Goal: Find contact information: Find contact information

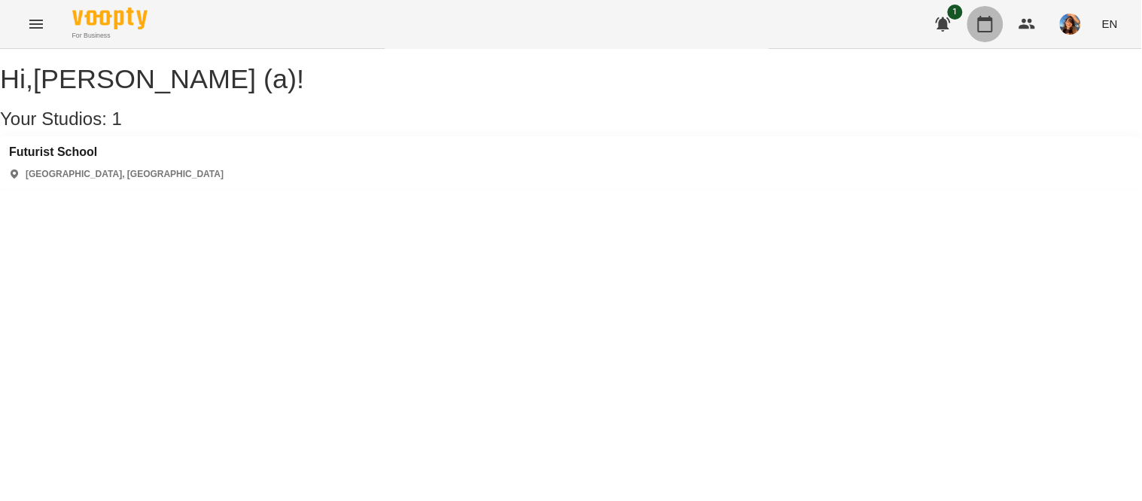
click at [987, 33] on button "button" at bounding box center [986, 24] width 36 height 36
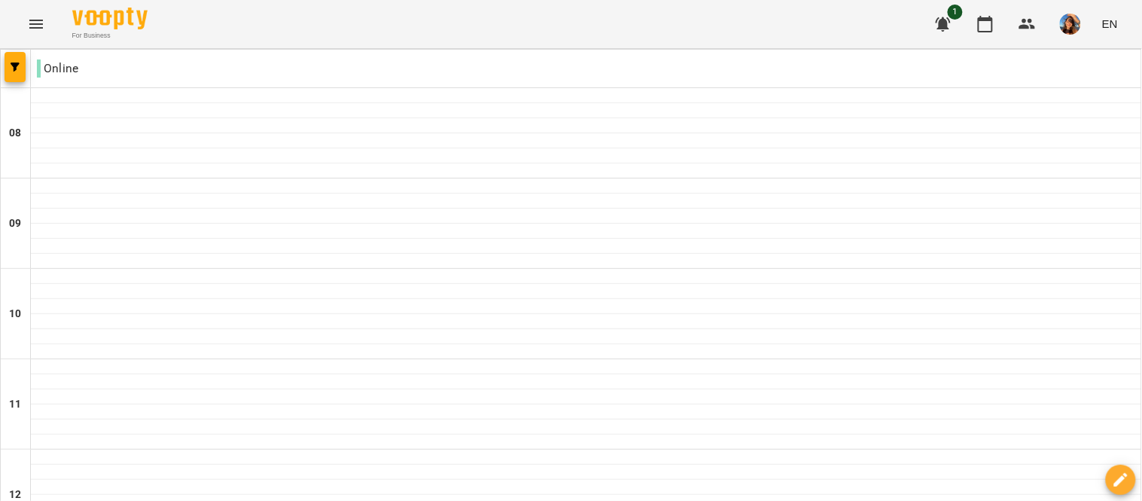
type input "**********"
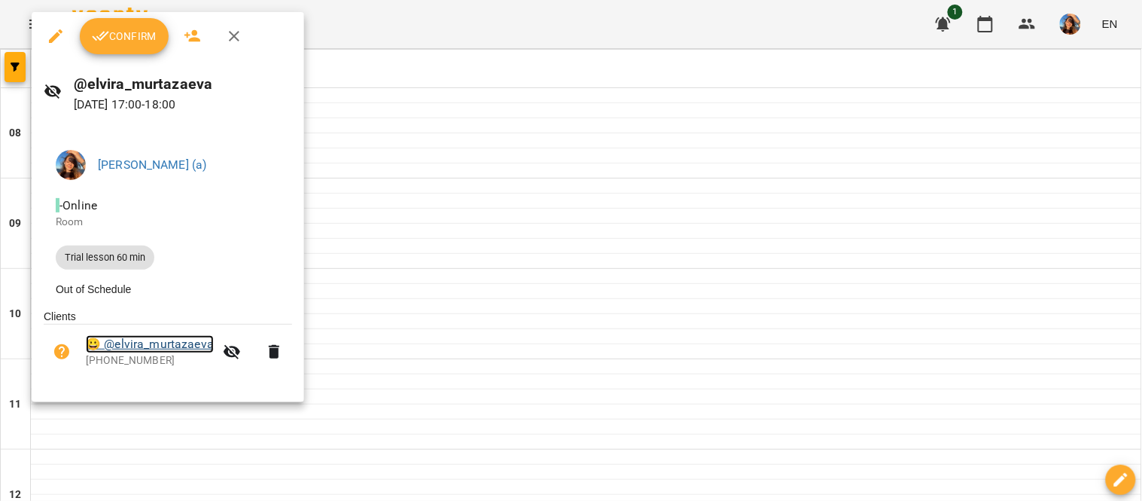
click at [169, 346] on link "😀 @elvira_murtazaeva" at bounding box center [150, 344] width 128 height 18
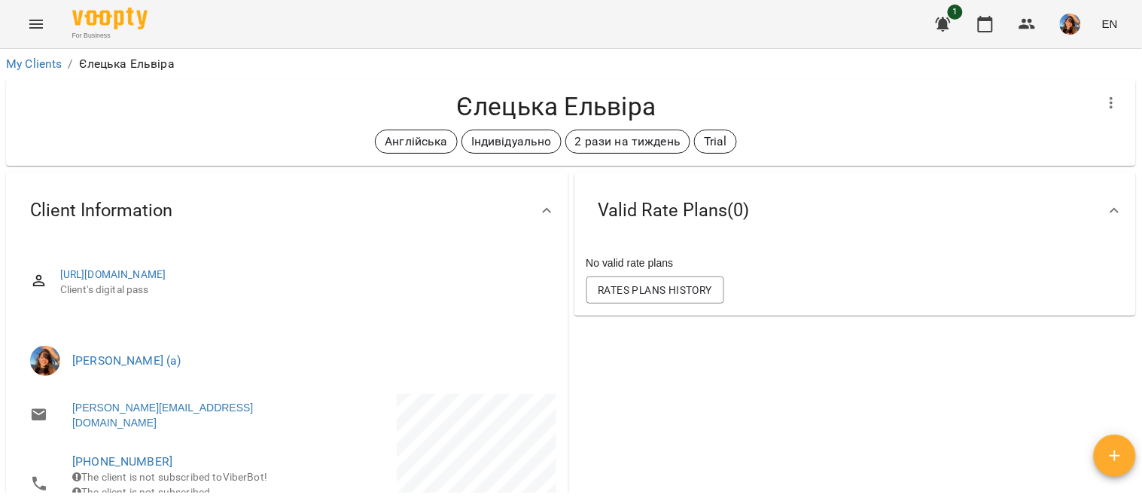
click at [661, 110] on h4 "Єлецька Ельвіра" at bounding box center [556, 106] width 1076 height 31
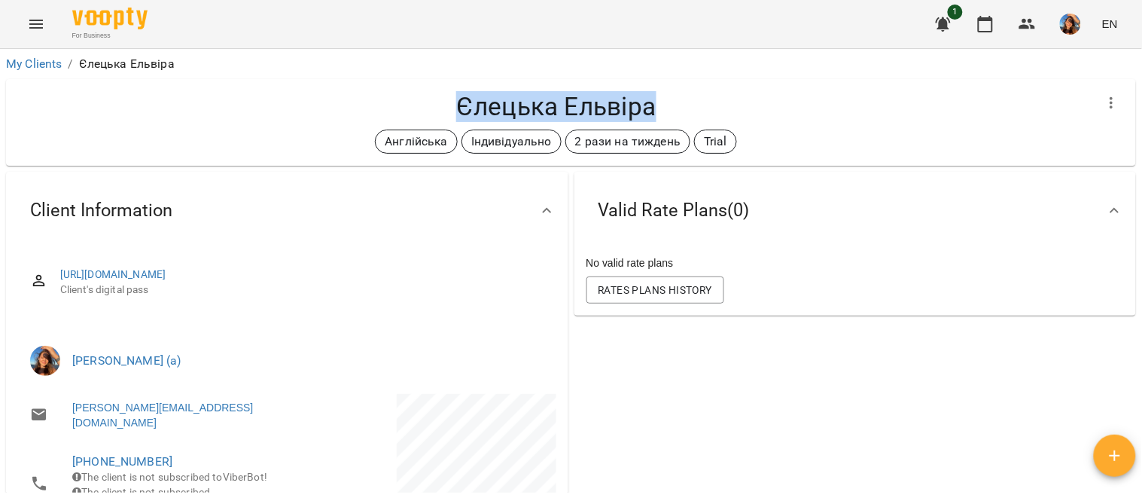
drag, startPoint x: 661, startPoint y: 110, endPoint x: 442, endPoint y: 111, distance: 219.2
click at [442, 111] on h4 "Єлецька Ельвіра" at bounding box center [556, 106] width 1076 height 31
copy h4 "Єлецька Ельвіра"
